Goal: Find specific page/section: Find specific page/section

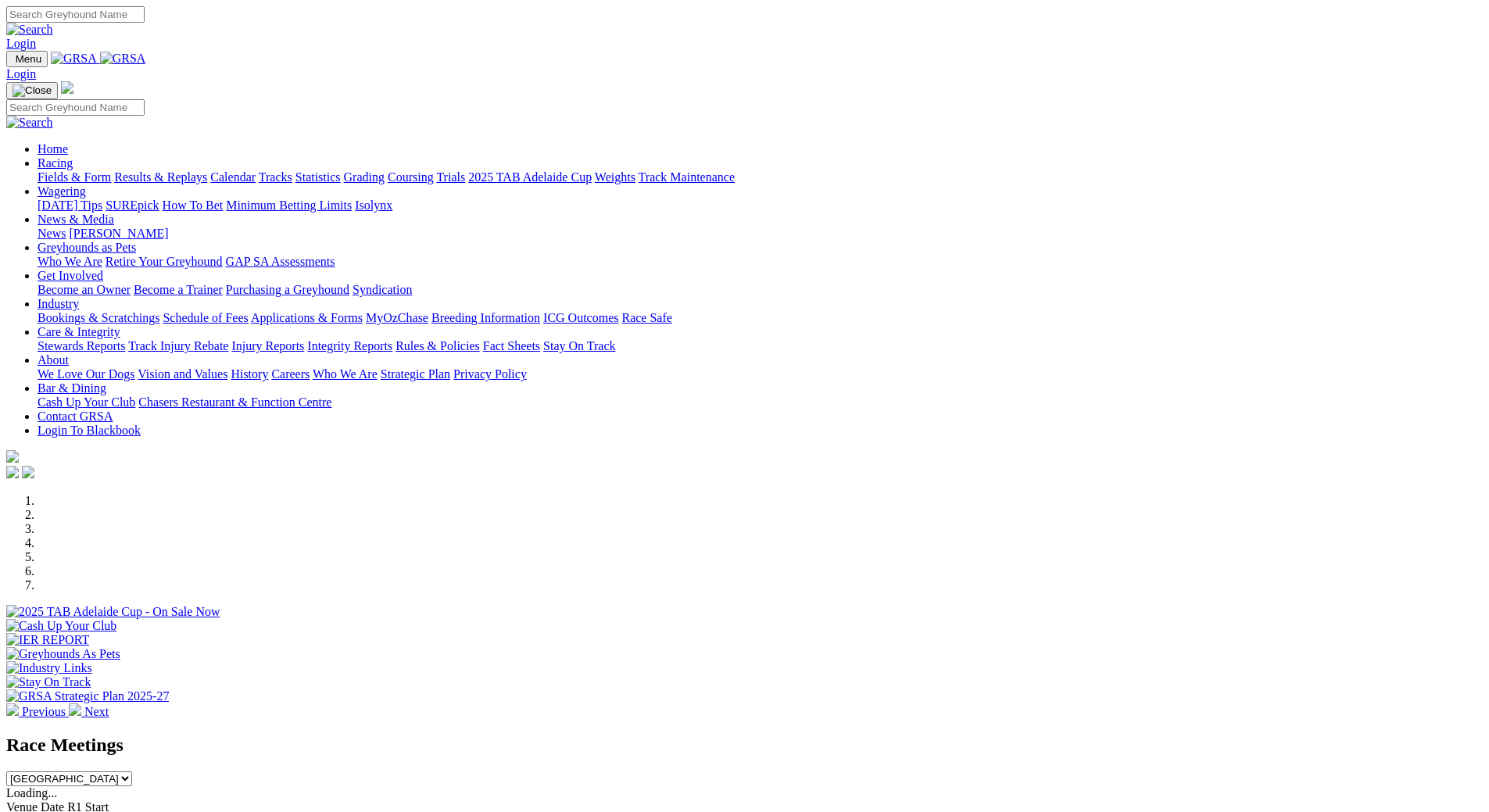
click at [111, 171] on link "Fields & Form" at bounding box center [74, 177] width 74 height 14
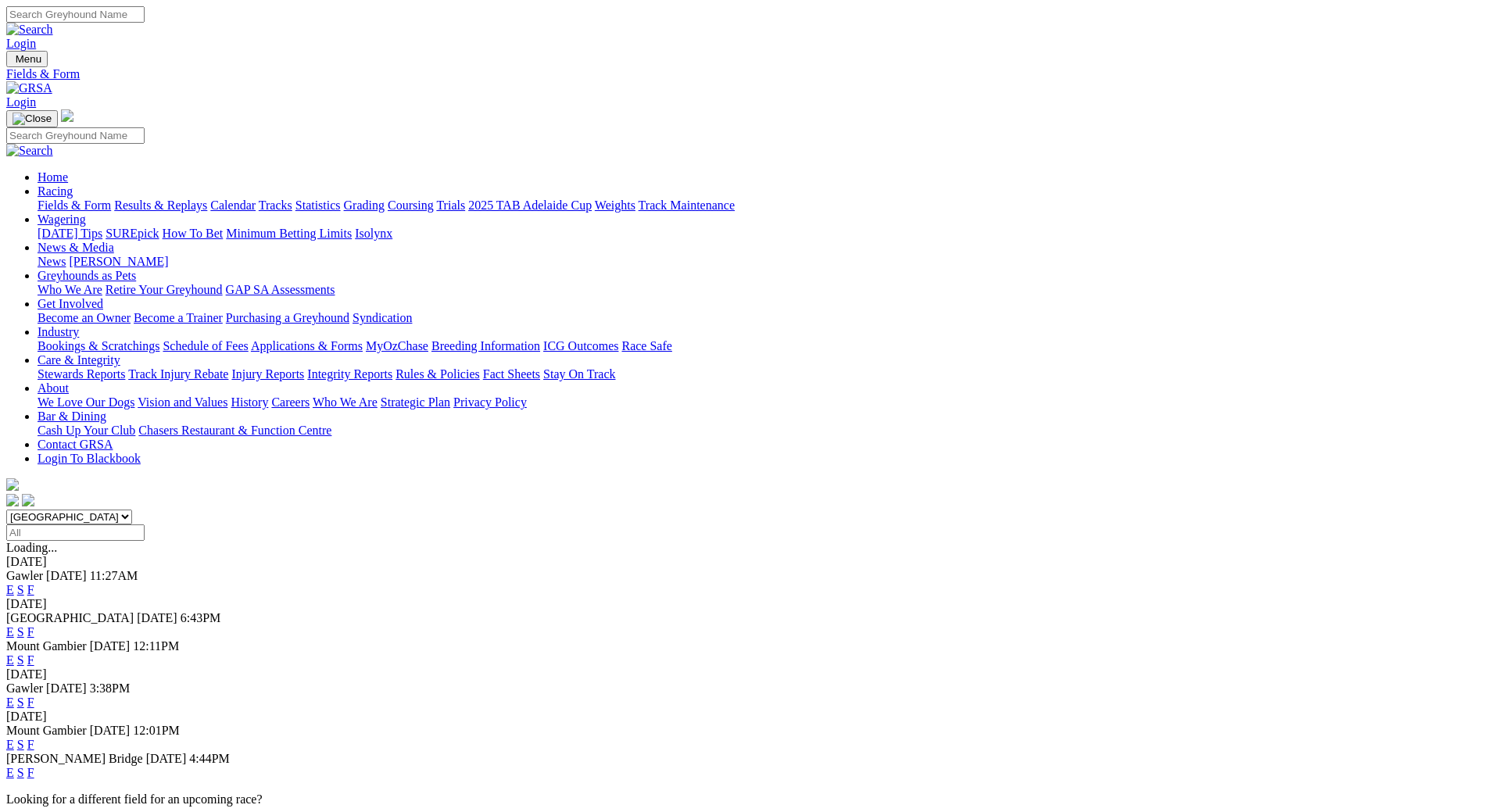
click at [35, 765] on link "F" at bounding box center [31, 772] width 7 height 14
click at [256, 199] on link "Calendar" at bounding box center [233, 205] width 45 height 14
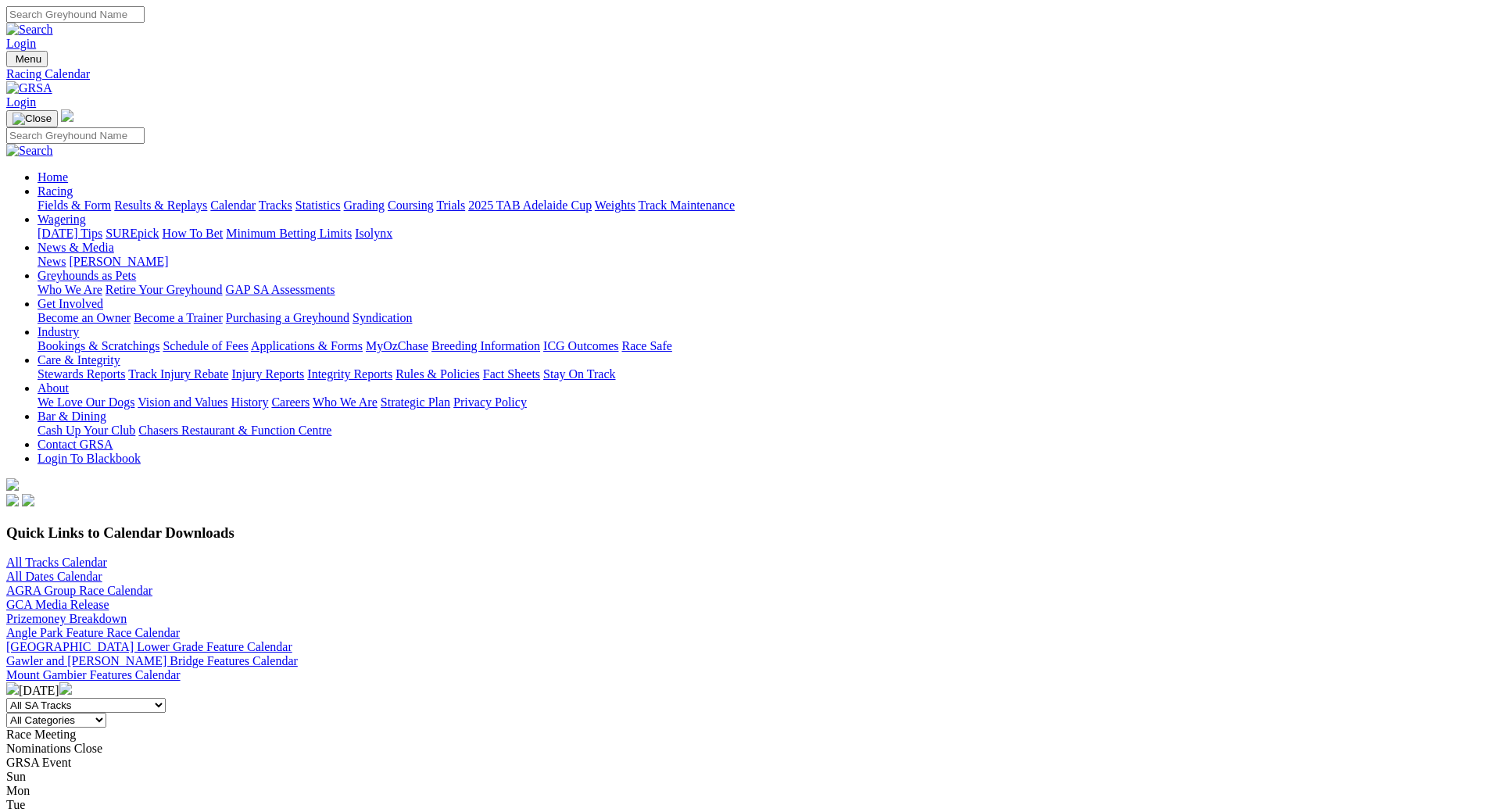
click at [72, 682] on img at bounding box center [65, 688] width 13 height 13
